Goal: Task Accomplishment & Management: Manage account settings

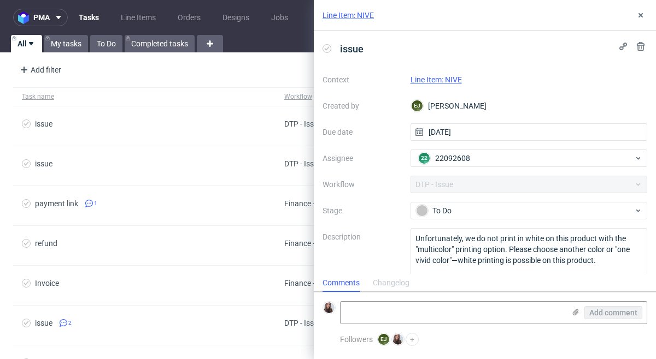
scroll to position [9, 0]
click at [641, 15] on icon at bounding box center [640, 15] width 9 height 9
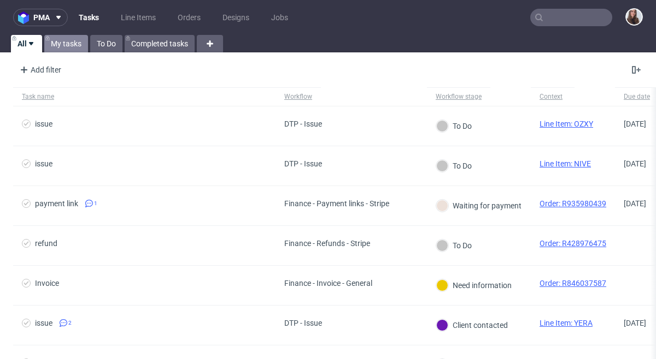
click at [79, 43] on link "My tasks" at bounding box center [66, 43] width 44 height 17
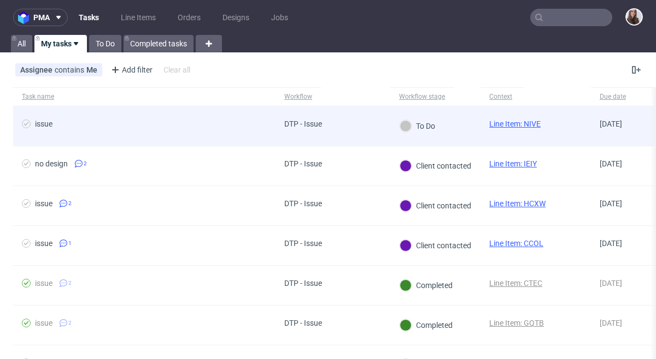
click at [367, 135] on div "DTP - Issue" at bounding box center [332, 127] width 115 height 40
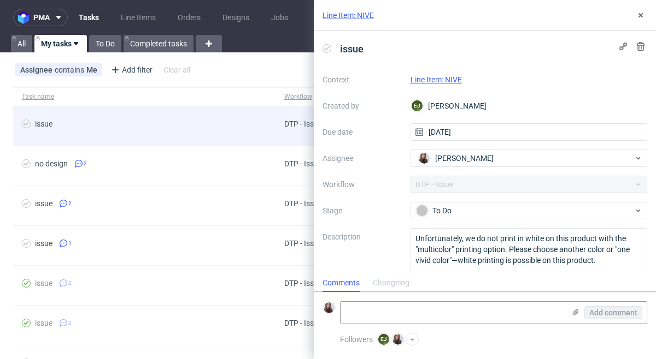
scroll to position [9, 0]
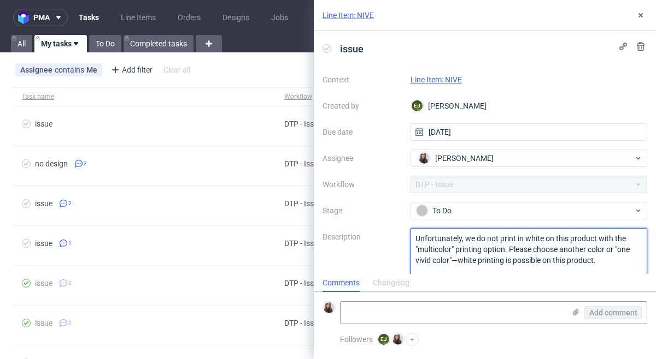
drag, startPoint x: 608, startPoint y: 259, endPoint x: 404, endPoint y: 236, distance: 205.6
click at [404, 236] on div "Context Line Item: NIVE Created by EJ Elżbieta Jelińska Due date 25/08/2025 Ass…" at bounding box center [484, 176] width 324 height 210
click at [442, 82] on link "Line Item: NIVE" at bounding box center [435, 79] width 51 height 9
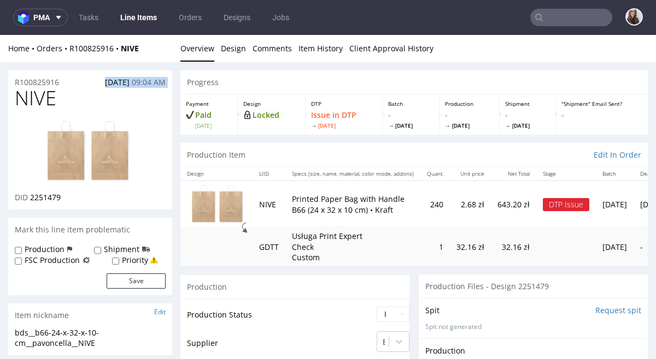
drag, startPoint x: 69, startPoint y: 81, endPoint x: 16, endPoint y: 88, distance: 53.9
click at [16, 88] on section "R100825916 [DATE] 09:04 AM NIVE DID 2251479" at bounding box center [90, 139] width 164 height 139
drag, startPoint x: 62, startPoint y: 81, endPoint x: 8, endPoint y: 81, distance: 54.6
click at [8, 81] on div "R100825916 [DATE] 09:04 AM" at bounding box center [90, 78] width 164 height 17
drag, startPoint x: 66, startPoint y: 81, endPoint x: 2, endPoint y: 84, distance: 63.9
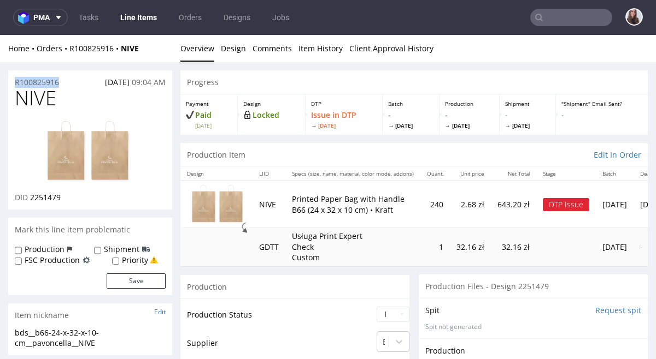
copy p "R100825916"
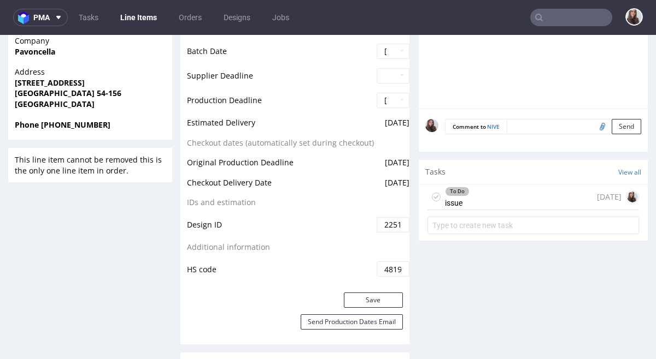
scroll to position [526, 0]
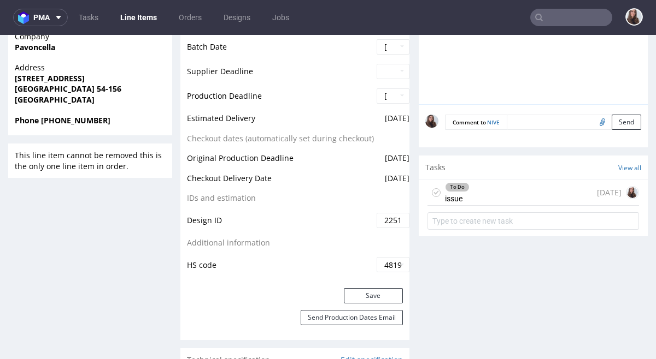
click at [491, 193] on div "To Do issue [DATE]" at bounding box center [532, 193] width 211 height 26
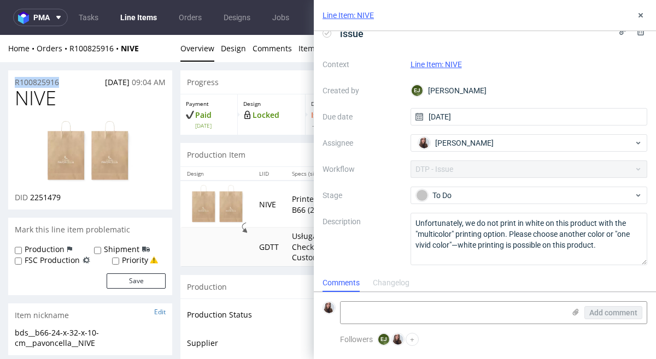
drag, startPoint x: 64, startPoint y: 82, endPoint x: 7, endPoint y: 82, distance: 57.9
copy p "R100825916"
click at [480, 310] on textarea at bounding box center [452, 313] width 224 height 22
paste textarea "[URL][DOMAIN_NAME]"
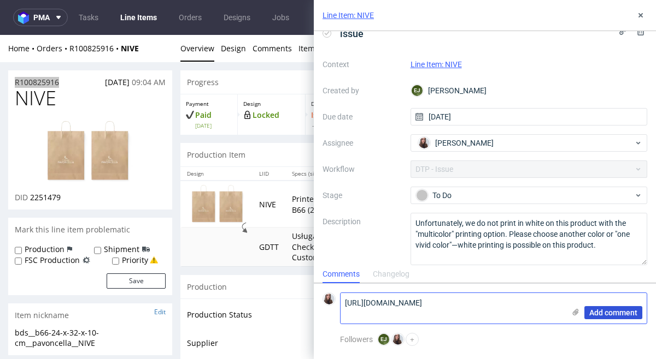
type textarea "[URL][DOMAIN_NAME]"
click at [598, 314] on span "Add comment" at bounding box center [613, 313] width 48 height 8
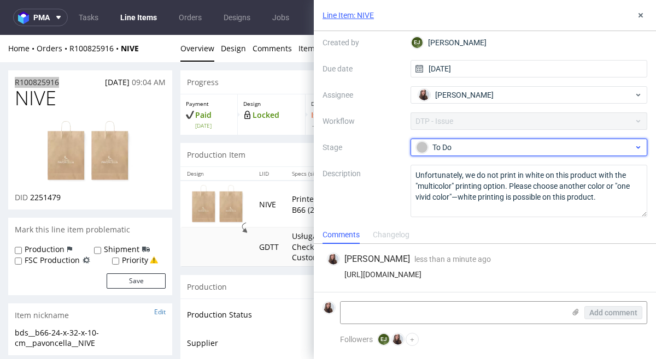
click at [514, 149] on div "To Do" at bounding box center [524, 147] width 217 height 12
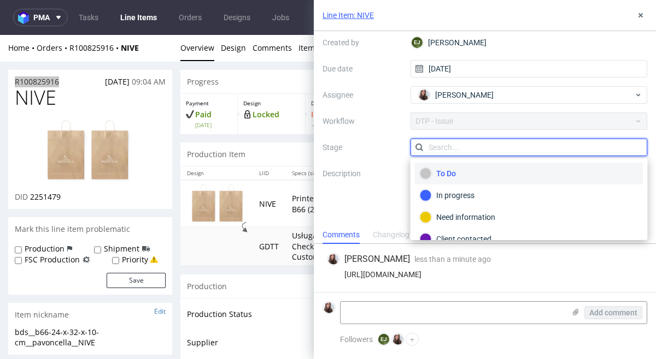
scroll to position [2, 0]
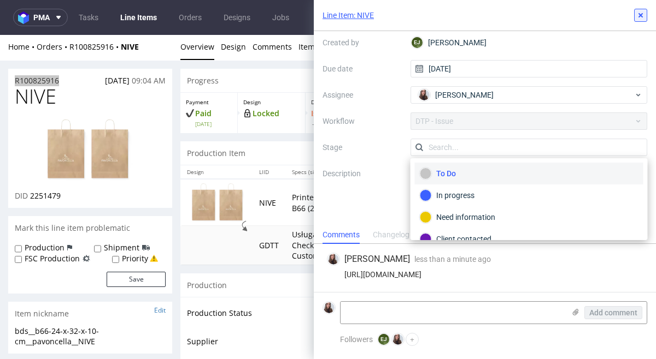
click at [641, 15] on use at bounding box center [640, 15] width 4 height 4
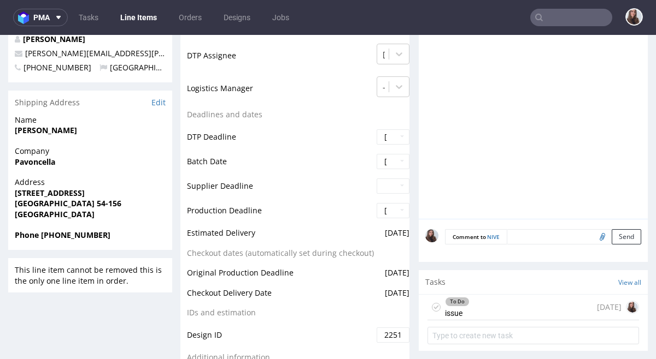
scroll to position [435, 0]
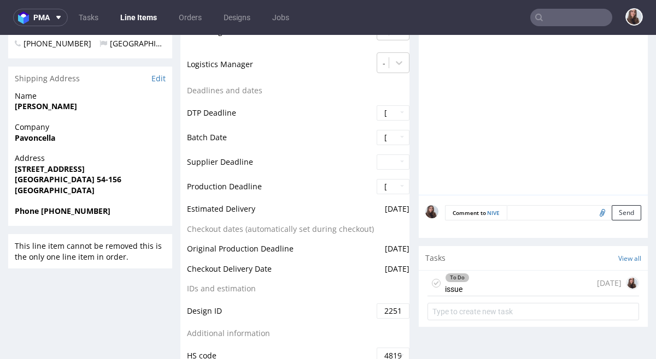
click at [482, 279] on div "To Do issue [DATE]" at bounding box center [532, 284] width 211 height 26
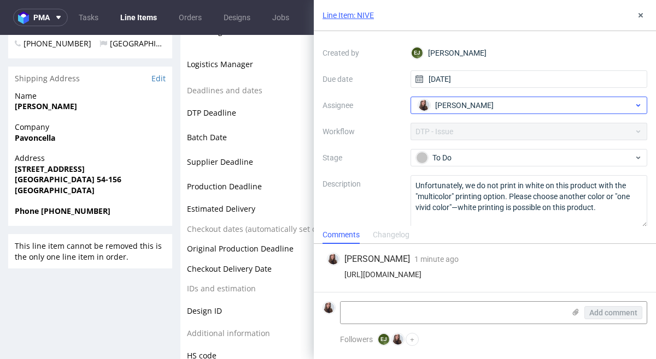
scroll to position [63, 0]
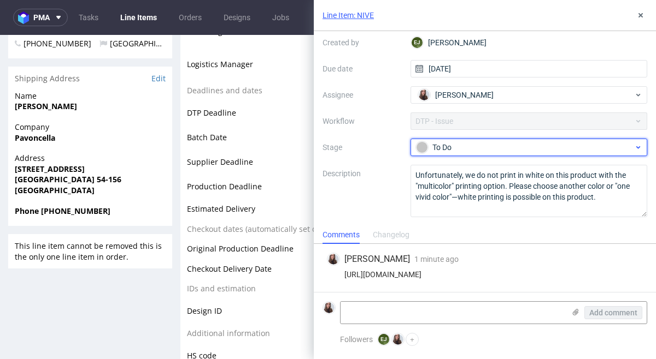
click at [531, 145] on div "To Do" at bounding box center [524, 147] width 217 height 12
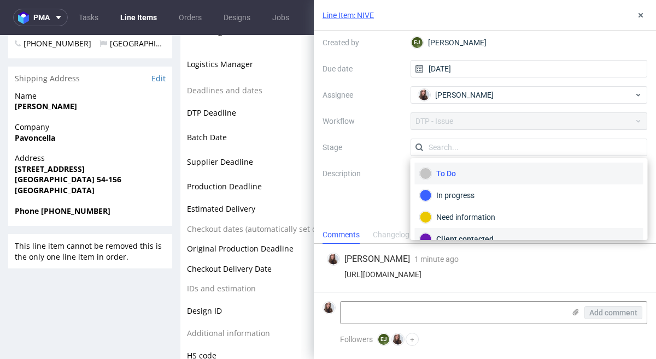
click at [487, 232] on div "Client contacted" at bounding box center [529, 239] width 228 height 22
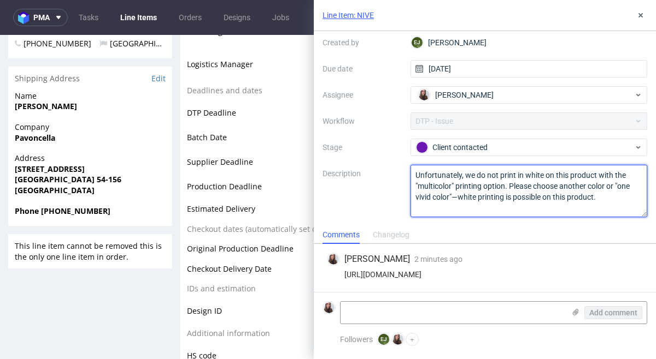
drag, startPoint x: 603, startPoint y: 204, endPoint x: 414, endPoint y: 177, distance: 191.0
click at [414, 178] on textarea "Unfortunately, we do not print in white on this product with the "multicolor" p…" at bounding box center [528, 191] width 237 height 52
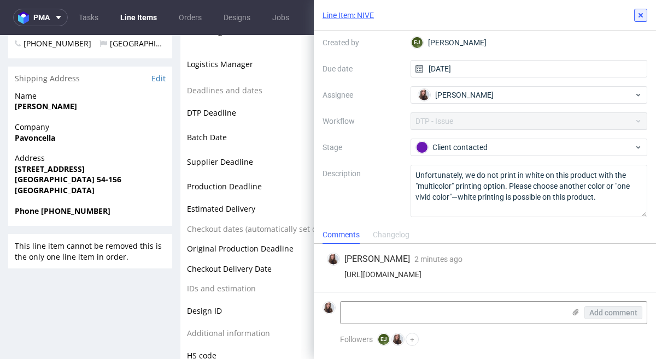
click at [637, 16] on icon at bounding box center [640, 15] width 9 height 9
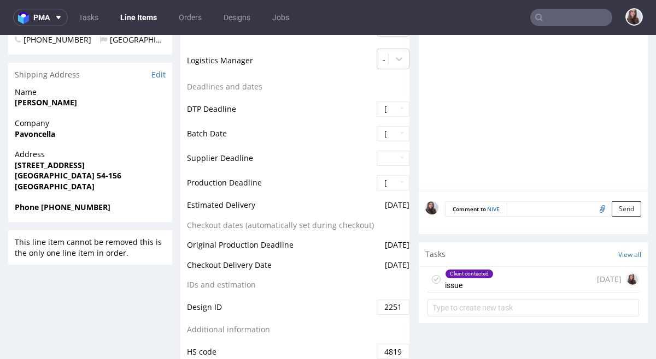
scroll to position [429, 0]
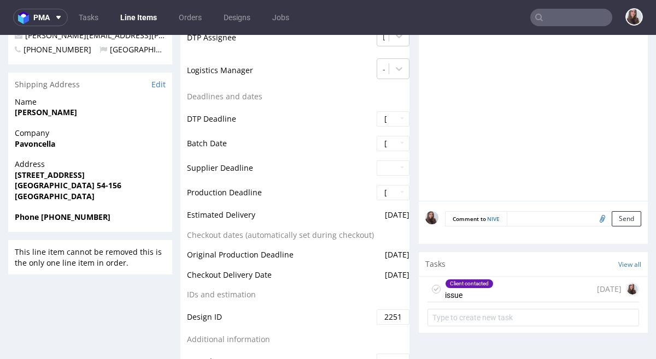
click at [491, 291] on div "Client contacted issue [DATE]" at bounding box center [532, 290] width 211 height 26
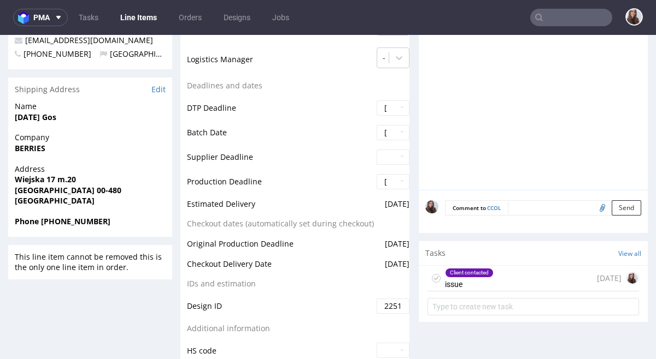
scroll to position [467, 0]
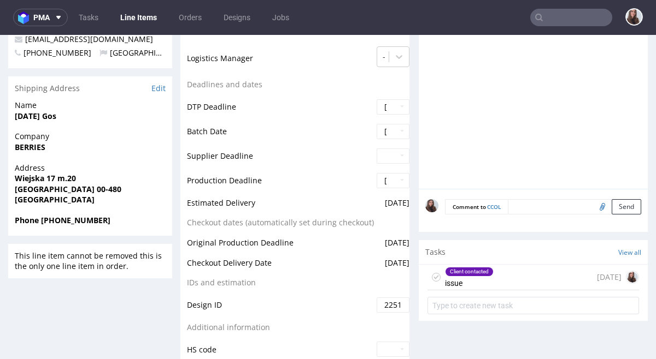
click at [509, 276] on div "Client contacted issue [DATE]" at bounding box center [532, 278] width 211 height 26
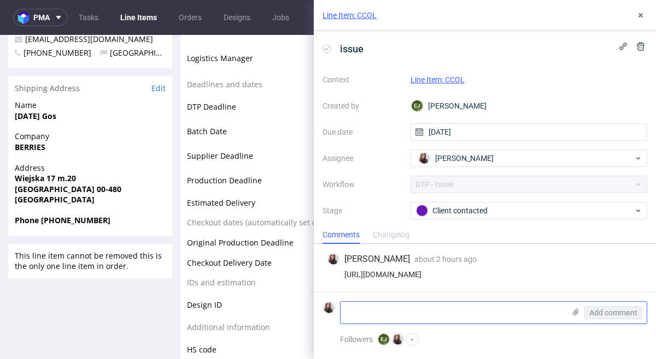
click at [454, 313] on textarea at bounding box center [452, 313] width 224 height 22
paste textarea "Wszystko będzie dystrybuowane w Warszawie, czyli Polska. Miałyśmy problem z wgr…"
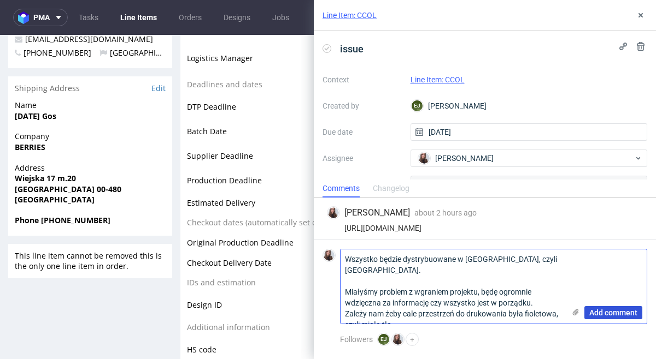
type textarea "Wszystko będzie dystrybuowane w Warszawie, czyli Polska. Miałyśmy problem z wgr…"
click at [631, 316] on span "Add comment" at bounding box center [613, 313] width 48 height 8
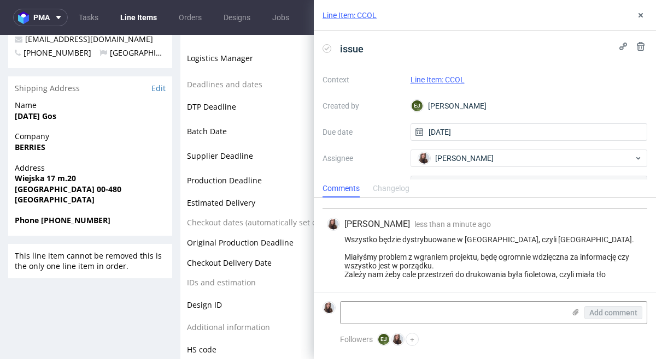
click at [451, 78] on link "Line Item: CCOL" at bounding box center [437, 79] width 54 height 9
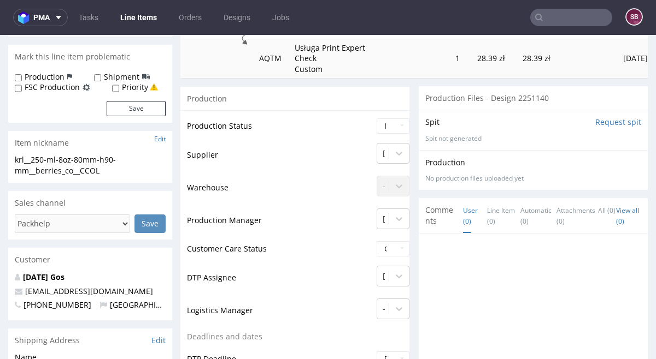
scroll to position [245, 0]
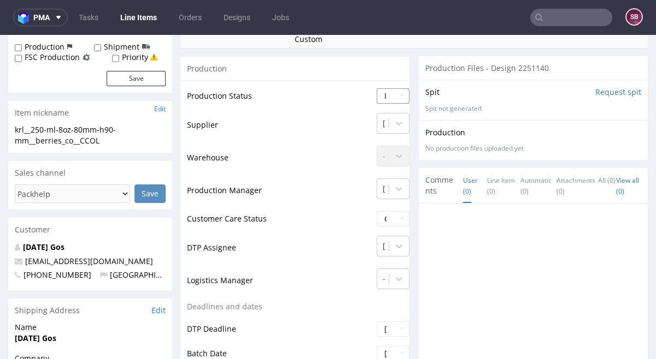
click at [386, 88] on td "Waiting for Artwork Waiting for Diecut Waiting for Mockup Waiting for DTP Waiti…" at bounding box center [392, 99] width 36 height 25
click at [390, 96] on select "Waiting for Artwork Waiting for Diecut Waiting for Mockup Waiting for DTP Waiti…" at bounding box center [392, 95] width 33 height 15
select select "back_for_dtp"
click at [376, 88] on select "Waiting for Artwork Waiting for Diecut Waiting for Mockup Waiting for DTP Waiti…" at bounding box center [392, 95] width 33 height 15
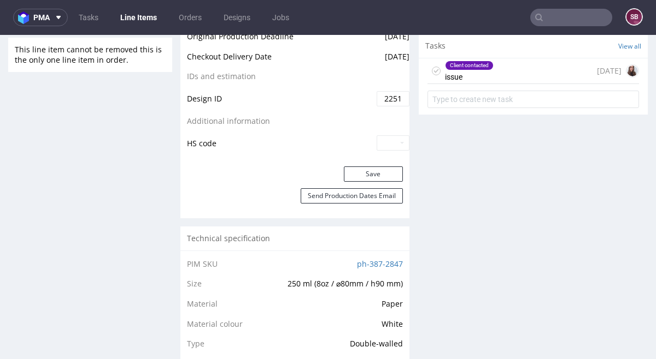
scroll to position [673, 0]
click at [376, 181] on button "Save" at bounding box center [373, 174] width 59 height 15
